Goal: Task Accomplishment & Management: Manage account settings

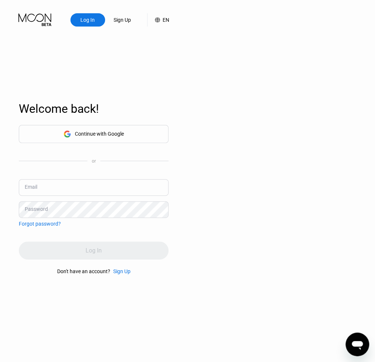
type input "[EMAIL_ADDRESS][DOMAIN_NAME]"
click at [109, 255] on div "Log In" at bounding box center [94, 251] width 150 height 18
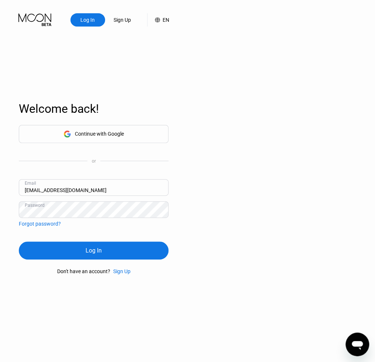
click at [110, 255] on div "Log In" at bounding box center [94, 251] width 150 height 18
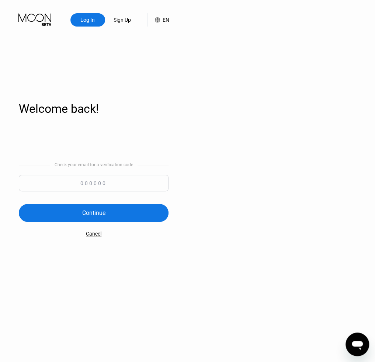
click at [80, 180] on input at bounding box center [94, 183] width 150 height 17
type input "858300"
click at [109, 222] on div "Continue" at bounding box center [94, 213] width 150 height 18
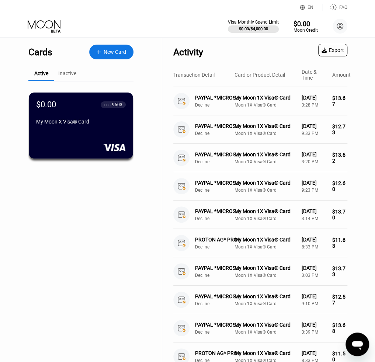
click at [54, 27] on icon at bounding box center [44, 24] width 33 height 8
click at [39, 17] on div "Visa Monthly Spend Limit $0.00 / $4,000.00 $0.00 Moon Credit Asem Mohammed asem…" at bounding box center [187, 26] width 375 height 22
click at [40, 23] on icon at bounding box center [45, 26] width 34 height 13
click at [300, 28] on div "Moon Credit" at bounding box center [305, 30] width 25 height 5
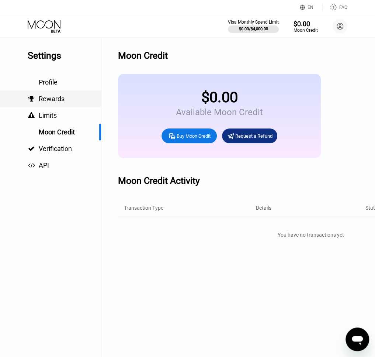
click at [52, 97] on span "Rewards" at bounding box center [52, 99] width 26 height 8
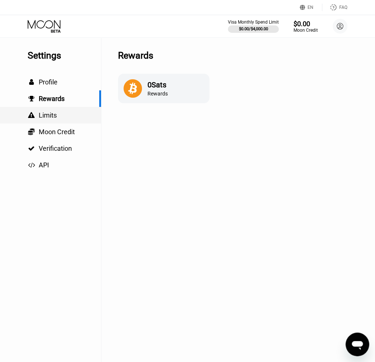
click at [40, 117] on span "Limits" at bounding box center [48, 115] width 18 height 8
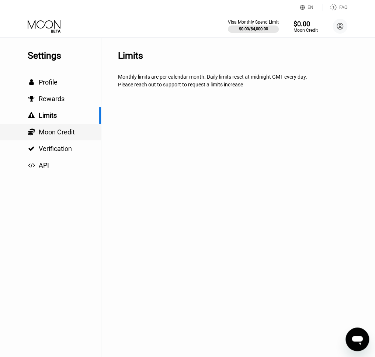
click at [54, 132] on span "Moon Credit" at bounding box center [57, 132] width 36 height 8
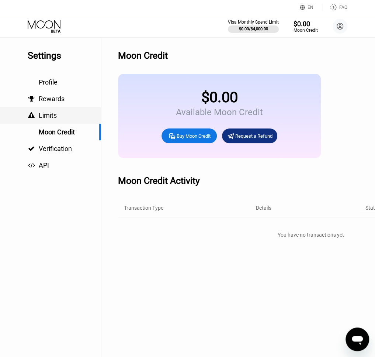
click at [50, 113] on span "Limits" at bounding box center [48, 115] width 18 height 8
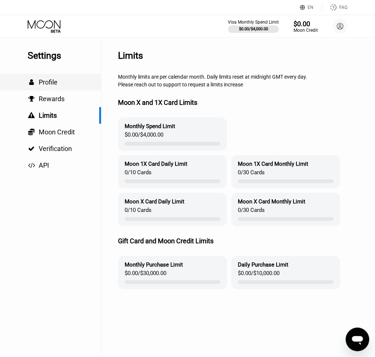
click at [50, 83] on span "Profile" at bounding box center [48, 82] width 19 height 8
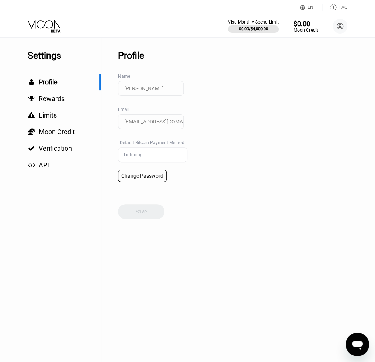
click at [310, 31] on div "Moon Credit" at bounding box center [305, 30] width 25 height 5
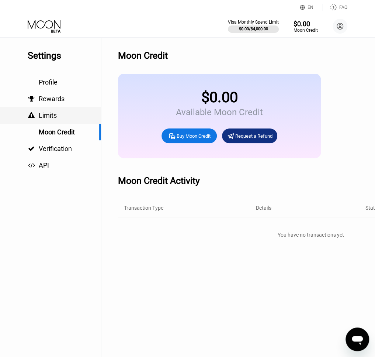
click at [56, 119] on div " Limits" at bounding box center [50, 115] width 101 height 8
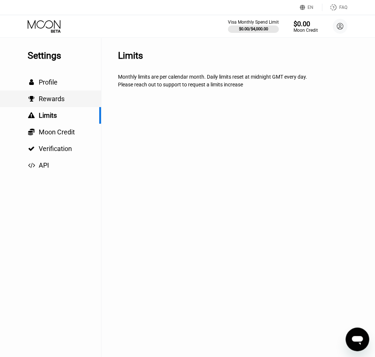
click at [61, 102] on span "Rewards" at bounding box center [52, 99] width 26 height 8
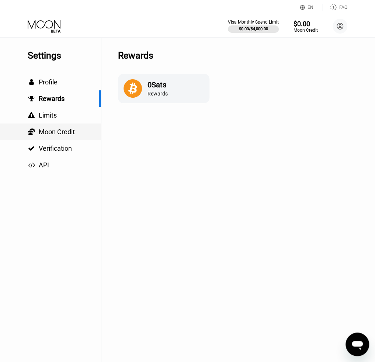
click at [66, 135] on span "Moon Credit" at bounding box center [57, 132] width 36 height 8
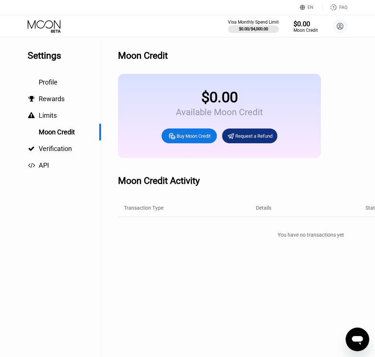
click at [56, 20] on icon at bounding box center [45, 26] width 34 height 13
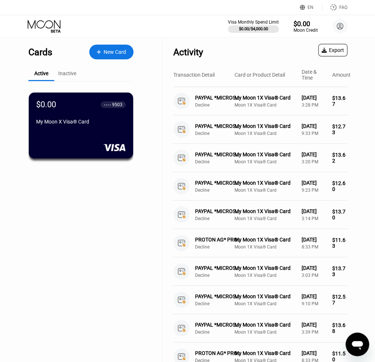
click at [67, 76] on div "Inactive" at bounding box center [67, 73] width 18 height 6
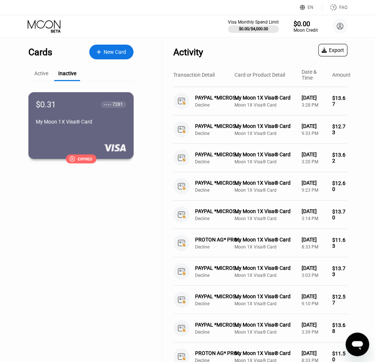
click at [79, 142] on div "$0.31 ● ● ● ● 7281 My Moon 1X Visa® Card  Expired" at bounding box center [80, 125] width 105 height 67
click at [120, 133] on div "$0.31 ● ● ● ● 7281 My Moon 1X Visa® Card  Expired" at bounding box center [80, 125] width 105 height 67
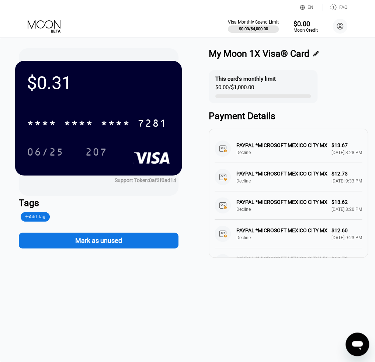
click at [317, 52] on icon at bounding box center [316, 54] width 6 height 6
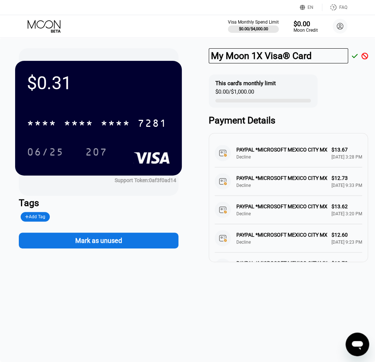
click at [366, 56] on icon at bounding box center [364, 56] width 7 height 7
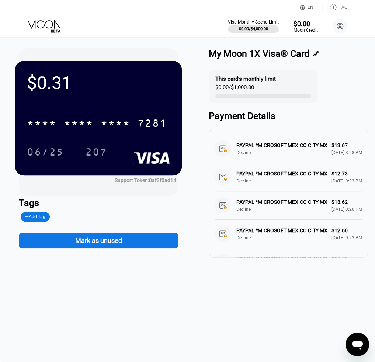
click at [319, 51] on icon at bounding box center [316, 54] width 6 height 6
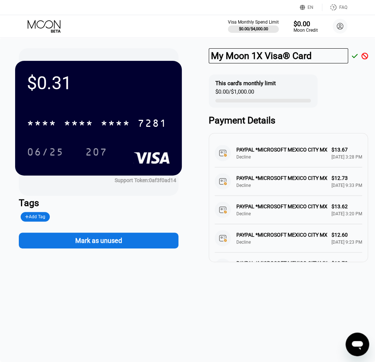
click at [367, 58] on icon at bounding box center [364, 56] width 7 height 7
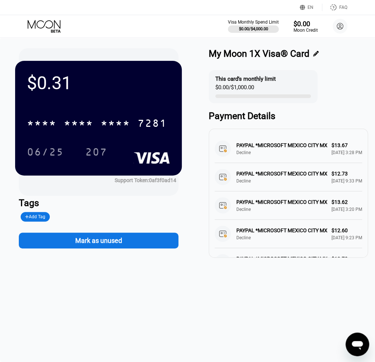
click at [149, 247] on div "Mark as unused" at bounding box center [99, 241] width 160 height 16
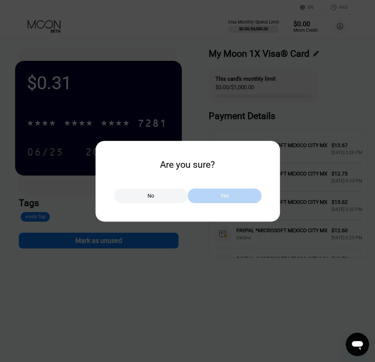
click at [217, 196] on div "Yes" at bounding box center [225, 195] width 74 height 15
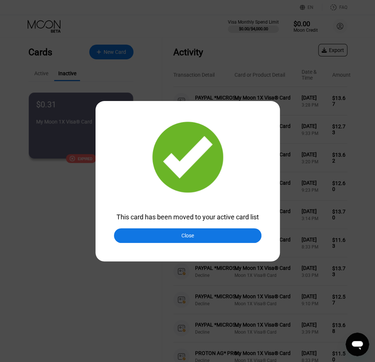
click at [181, 239] on div "Close" at bounding box center [187, 236] width 13 height 6
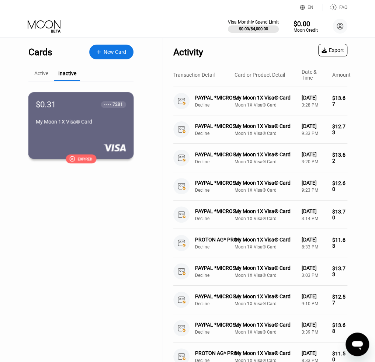
drag, startPoint x: 79, startPoint y: 157, endPoint x: 72, endPoint y: 148, distance: 11.9
drag, startPoint x: 72, startPoint y: 148, endPoint x: 70, endPoint y: 159, distance: 10.8
click at [66, 157] on div " Expired" at bounding box center [80, 159] width 105 height 9
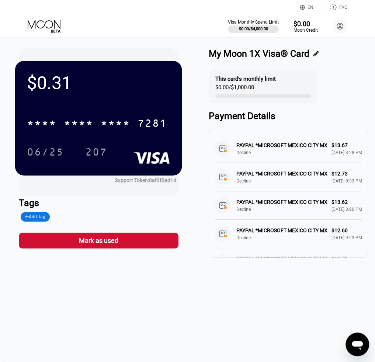
click at [238, 82] on div "This card’s monthly limit" at bounding box center [245, 79] width 60 height 7
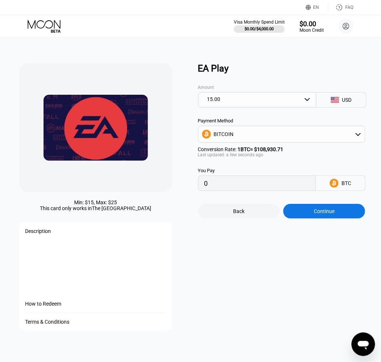
type input "0.00013771"
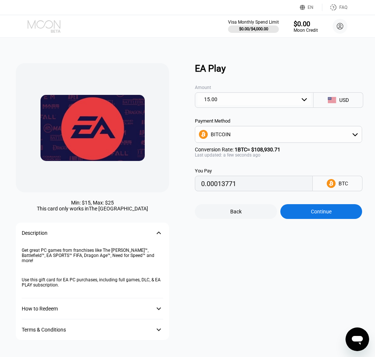
click at [59, 28] on icon at bounding box center [45, 26] width 34 height 13
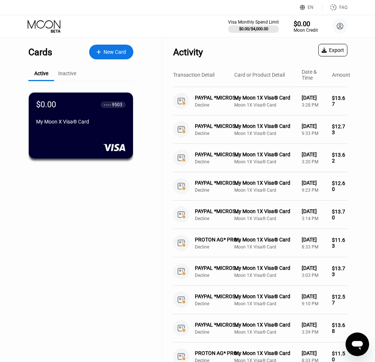
click at [112, 51] on div "New Card" at bounding box center [115, 52] width 22 height 6
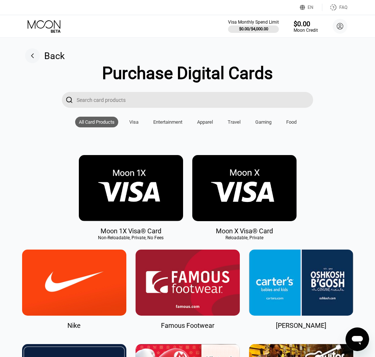
click at [159, 179] on img at bounding box center [131, 188] width 104 height 66
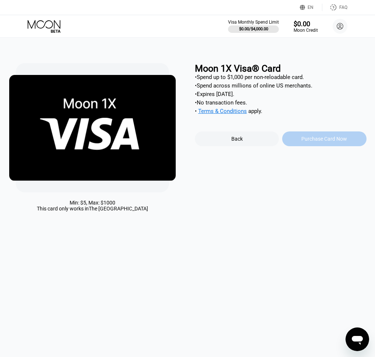
click at [311, 141] on div "Purchase Card Now" at bounding box center [325, 139] width 46 height 6
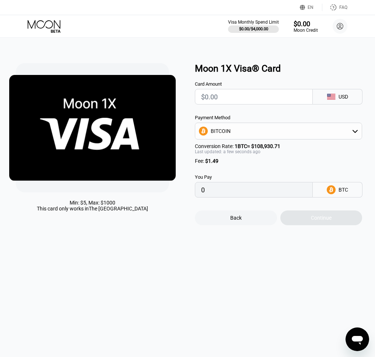
drag, startPoint x: 206, startPoint y: 166, endPoint x: 238, endPoint y: 167, distance: 32.5
click at [238, 164] on div "Fee : $1.49" at bounding box center [278, 161] width 167 height 6
click at [238, 221] on div "Back" at bounding box center [236, 218] width 11 height 6
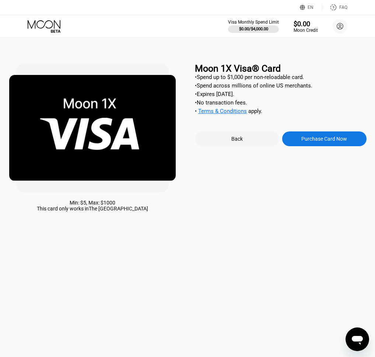
click at [238, 142] on div "Back" at bounding box center [237, 139] width 11 height 6
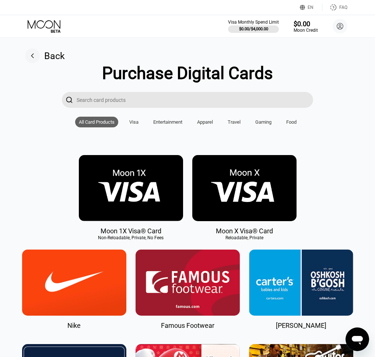
click at [246, 198] on img at bounding box center [245, 188] width 104 height 66
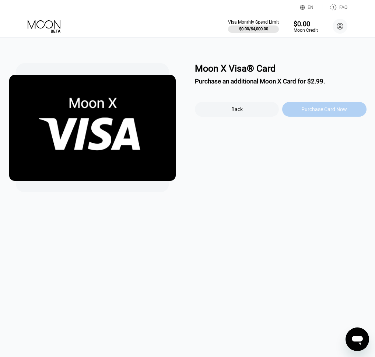
click at [314, 112] on div "Purchase Card Now" at bounding box center [325, 109] width 46 height 6
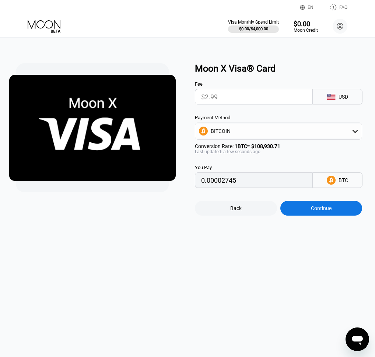
click at [239, 96] on input "$2.99" at bounding box center [253, 96] width 105 height 15
click at [231, 100] on input "$2.99" at bounding box center [253, 96] width 105 height 15
click at [215, 99] on input "$2.99" at bounding box center [253, 96] width 105 height 15
click at [231, 186] on input "0.00002745" at bounding box center [253, 180] width 105 height 15
click at [221, 138] on div "BITCOIN" at bounding box center [278, 131] width 167 height 15
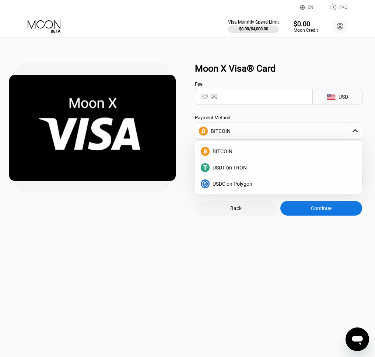
click at [215, 99] on input "$2.99" at bounding box center [253, 96] width 105 height 15
click at [263, 104] on input "$2.99" at bounding box center [253, 96] width 105 height 15
click at [267, 114] on div "Fee $2.99 USD Payment Method BITCOIN BITCOIN USDT on TRON USDC on Polygon Conve…" at bounding box center [281, 131] width 172 height 114
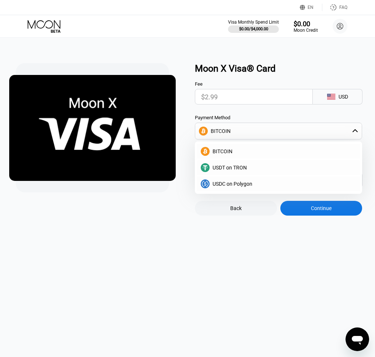
click at [352, 132] on div "BITCOIN" at bounding box center [278, 131] width 167 height 15
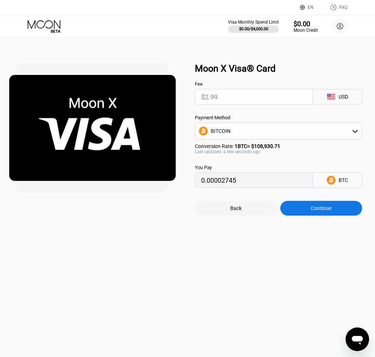
click at [44, 30] on icon at bounding box center [45, 26] width 34 height 13
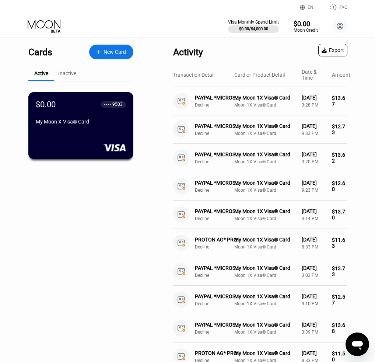
click at [97, 128] on div "My Moon X Visa® Card" at bounding box center [81, 123] width 90 height 9
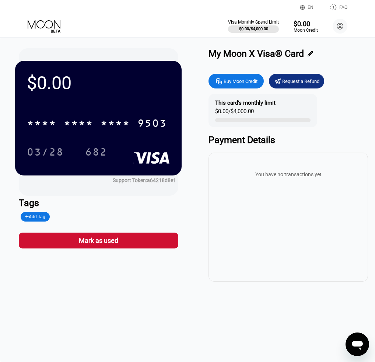
click at [243, 82] on div "Buy Moon Credit" at bounding box center [241, 81] width 34 height 6
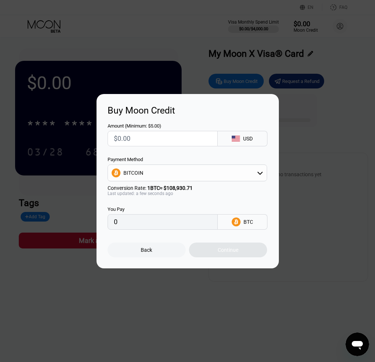
click at [308, 111] on div "Buy Moon Credit Amount (Minimum: $5.00) USD Payment Method BITCOIN Conversion R…" at bounding box center [187, 181] width 375 height 174
click at [152, 58] on div at bounding box center [190, 181] width 381 height 362
click at [280, 157] on div "Buy Moon Credit Amount (Minimum: $5.00) USD Payment Method BITCOIN Conversion R…" at bounding box center [187, 181] width 375 height 174
click at [152, 256] on div "Back" at bounding box center [147, 250] width 78 height 15
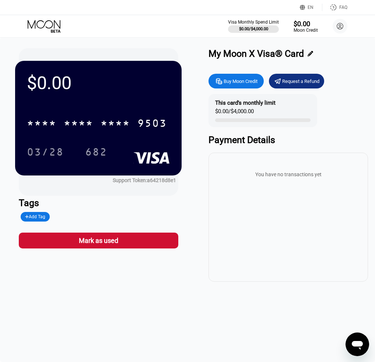
click at [38, 24] on icon at bounding box center [45, 26] width 34 height 13
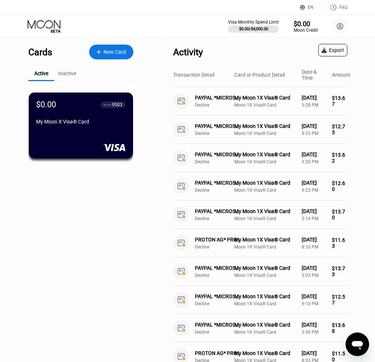
click at [64, 76] on div "Inactive" at bounding box center [67, 73] width 18 height 6
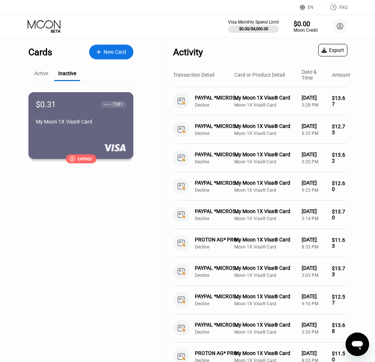
click at [92, 114] on div "$0.31 ● ● ● ● 7281 My Moon 1X Visa® Card" at bounding box center [81, 114] width 90 height 28
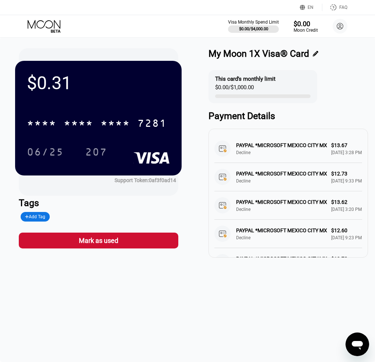
click at [117, 244] on div "Mark as used" at bounding box center [98, 240] width 39 height 8
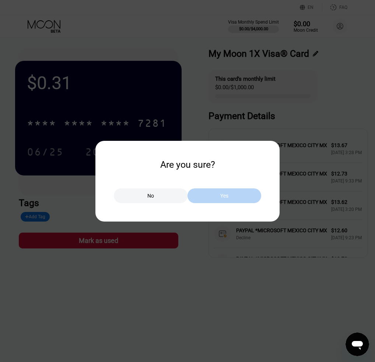
click at [215, 198] on div "Yes" at bounding box center [225, 195] width 74 height 15
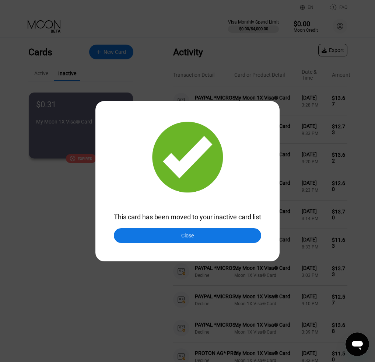
click at [55, 40] on div at bounding box center [190, 181] width 381 height 362
click at [51, 48] on div at bounding box center [190, 181] width 381 height 362
click at [183, 239] on div "Close" at bounding box center [187, 236] width 13 height 6
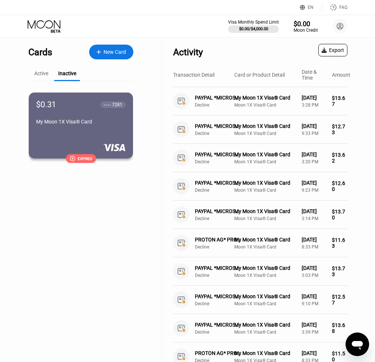
click at [43, 64] on div "Cards New Card Active Inactive $0.00 ● ● ● ● 9503 My Moon X Visa® Card $0.31 ● …" at bounding box center [80, 109] width 105 height 144
click at [41, 76] on div "Active" at bounding box center [41, 73] width 14 height 6
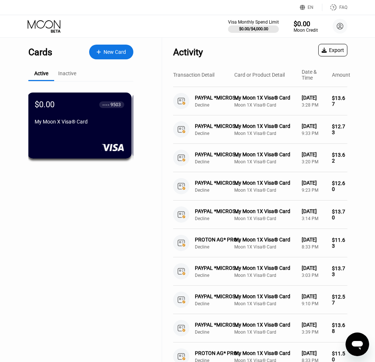
click at [70, 76] on div "Inactive" at bounding box center [67, 73] width 18 height 6
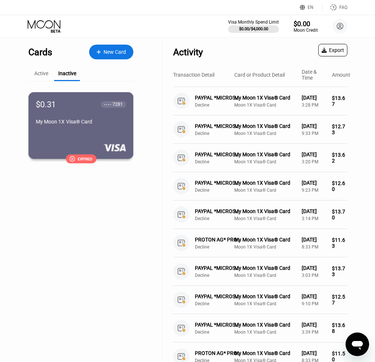
click at [103, 135] on div "$0.31 ● ● ● ● 7281 My Moon 1X Visa® Card  Expired" at bounding box center [80, 125] width 105 height 67
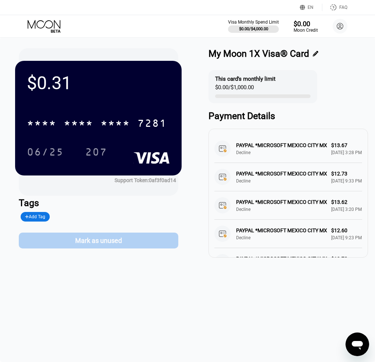
click at [132, 243] on div "Mark as unused" at bounding box center [99, 241] width 160 height 16
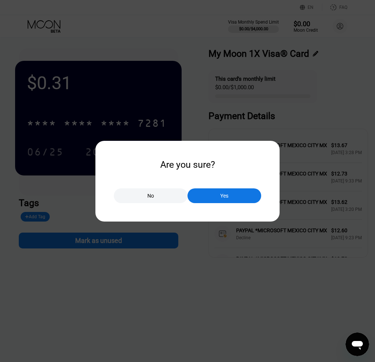
click at [224, 199] on div "Yes" at bounding box center [225, 196] width 8 height 7
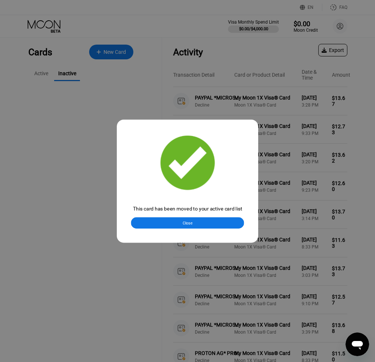
click at [38, 22] on div at bounding box center [190, 181] width 381 height 362
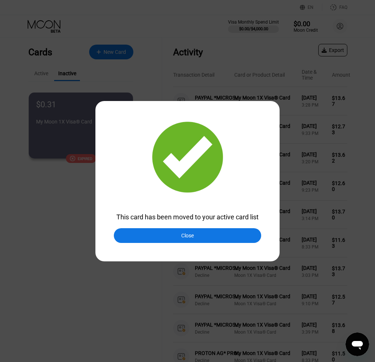
click at [183, 233] on div "Close" at bounding box center [187, 236] width 13 height 6
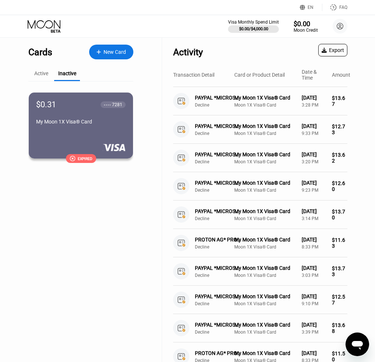
click at [42, 75] on div "Active" at bounding box center [41, 73] width 14 height 6
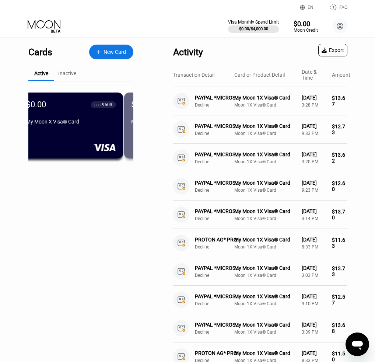
click at [101, 147] on div at bounding box center [71, 147] width 90 height 7
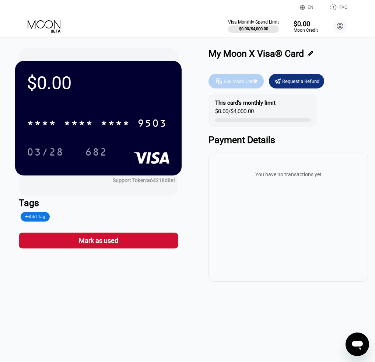
click at [236, 86] on div "Buy Moon Credit" at bounding box center [236, 81] width 55 height 15
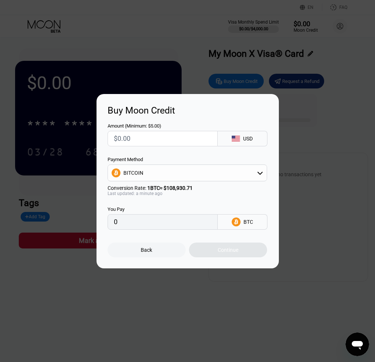
click at [164, 135] on input "text" at bounding box center [163, 138] width 98 height 15
type input "$5"
type input "0.00004591"
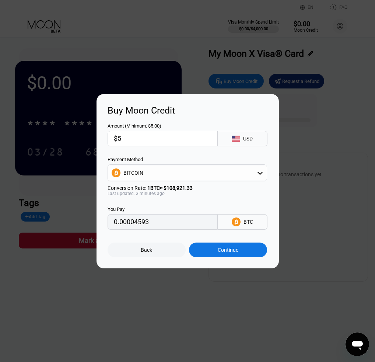
type input "0.00004593"
type input "$5"
click at [159, 252] on div "Back" at bounding box center [147, 250] width 78 height 15
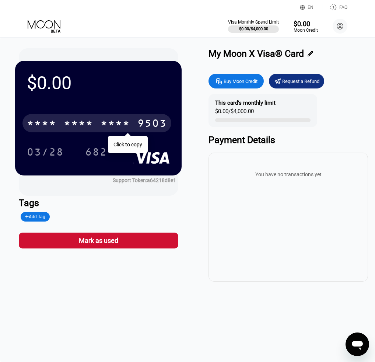
click at [86, 121] on div "* * * *" at bounding box center [79, 124] width 30 height 12
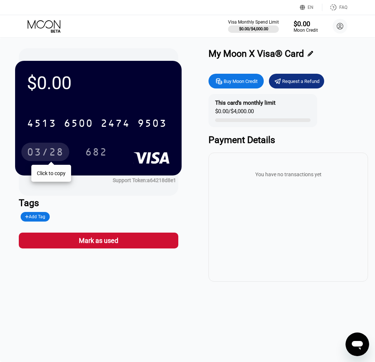
click at [49, 151] on div "03/28" at bounding box center [45, 153] width 37 height 12
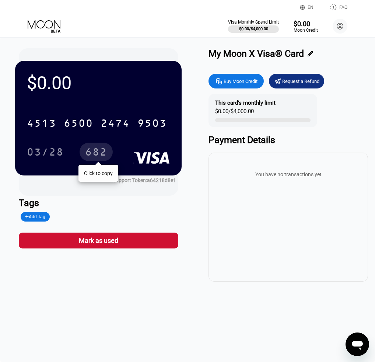
click at [98, 153] on div "682" at bounding box center [96, 153] width 22 height 12
click at [52, 20] on icon at bounding box center [45, 26] width 34 height 13
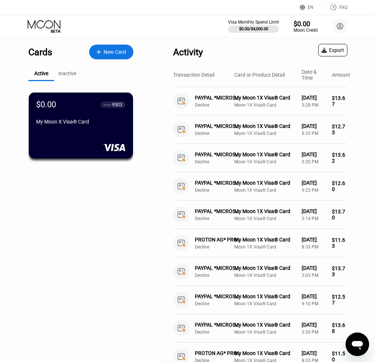
click at [66, 75] on div "Inactive" at bounding box center [67, 73] width 18 height 6
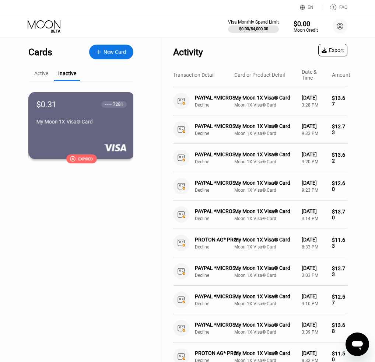
click at [89, 128] on div "My Moon 1X Visa® Card" at bounding box center [81, 123] width 90 height 9
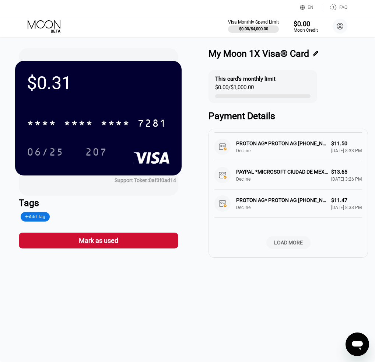
scroll to position [245, 0]
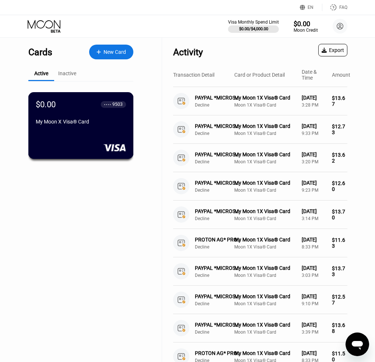
click at [82, 128] on div "My Moon X Visa® Card" at bounding box center [81, 123] width 90 height 9
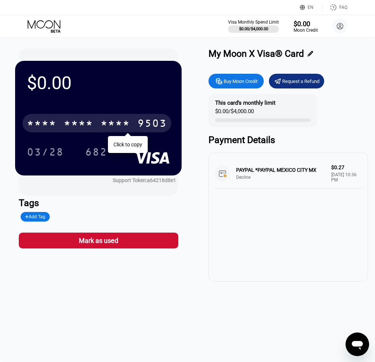
click at [152, 117] on div "* * * * * * * * * * * * 9503" at bounding box center [96, 123] width 149 height 18
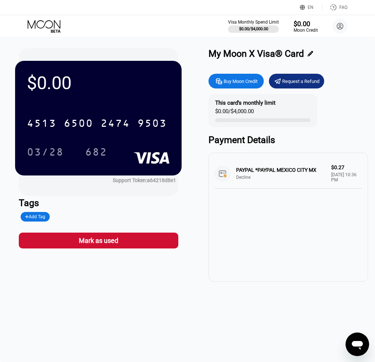
click at [52, 30] on icon at bounding box center [56, 31] width 10 height 3
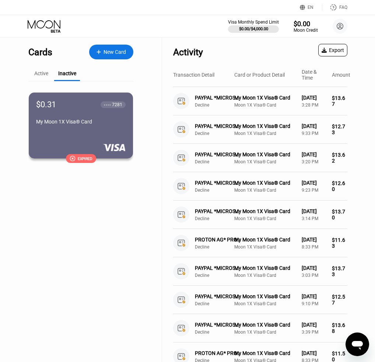
click at [41, 75] on div "Active" at bounding box center [41, 73] width 14 height 6
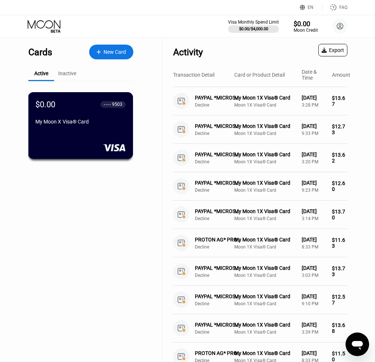
click at [69, 113] on div "$0.00 ● ● ● ● 9503 My Moon X Visa® Card" at bounding box center [80, 114] width 90 height 28
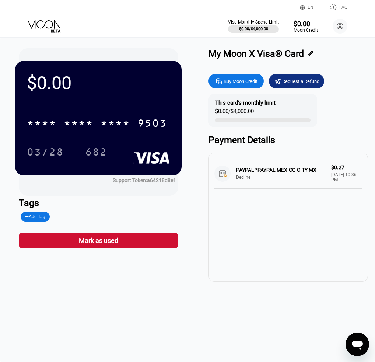
click at [242, 83] on div "Buy Moon Credit" at bounding box center [241, 81] width 34 height 6
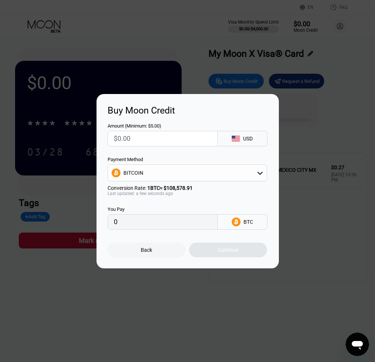
click at [162, 139] on input "text" at bounding box center [163, 138] width 98 height 15
click at [141, 257] on div "Back" at bounding box center [147, 250] width 78 height 15
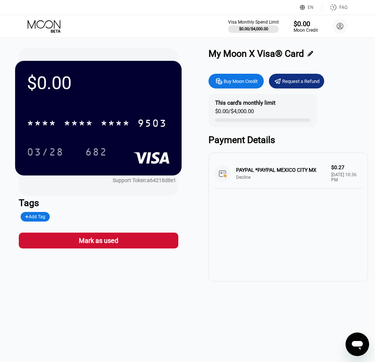
click at [58, 125] on div "* * * * * * * * * * * * 9503" at bounding box center [96, 123] width 149 height 18
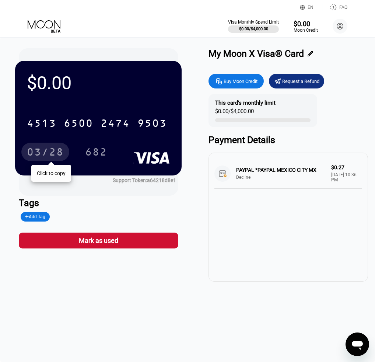
click at [42, 149] on div "03/28" at bounding box center [45, 153] width 37 height 12
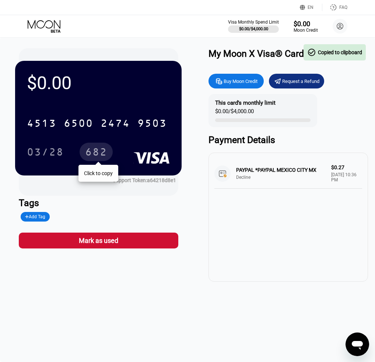
click at [100, 152] on div "682" at bounding box center [96, 153] width 22 height 12
